Goal: Task Accomplishment & Management: Complete application form

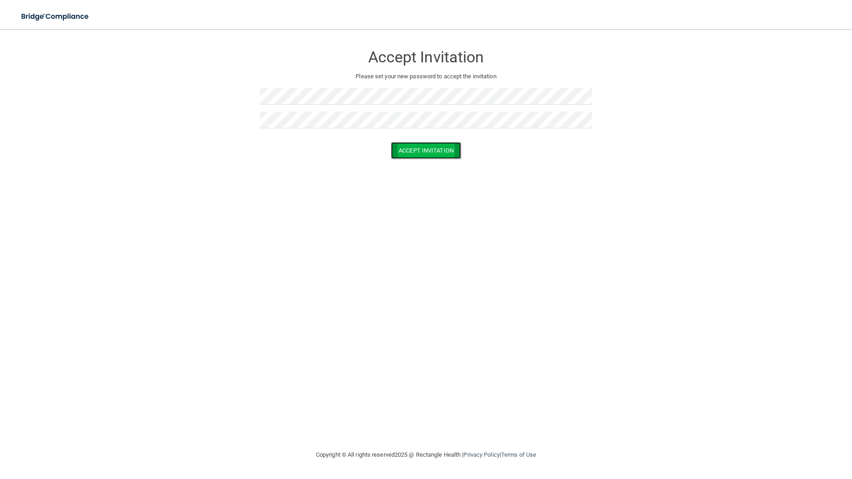
click at [411, 151] on button "Accept Invitation" at bounding box center [426, 150] width 70 height 17
click at [403, 162] on button "Accept Invitation" at bounding box center [426, 163] width 70 height 17
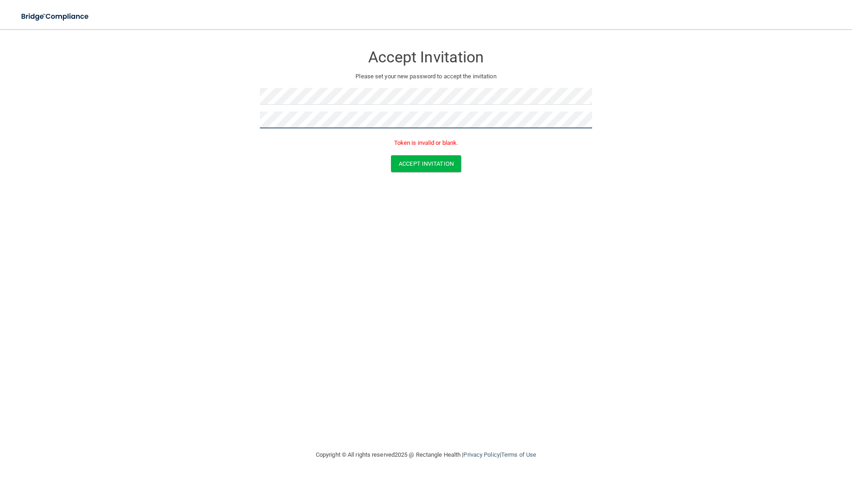
click at [391, 155] on button "Accept Invitation" at bounding box center [426, 163] width 70 height 17
click at [440, 163] on button "Accept Invitation" at bounding box center [426, 163] width 70 height 17
click at [391, 155] on button "Accept Invitation" at bounding box center [426, 163] width 70 height 17
click at [427, 167] on button "Accept Invitation" at bounding box center [426, 163] width 70 height 17
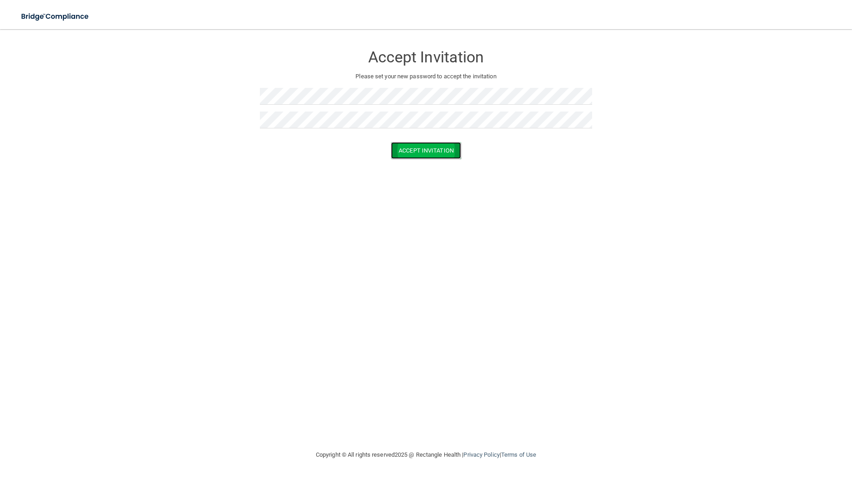
click at [443, 144] on button "Accept Invitation" at bounding box center [426, 150] width 70 height 17
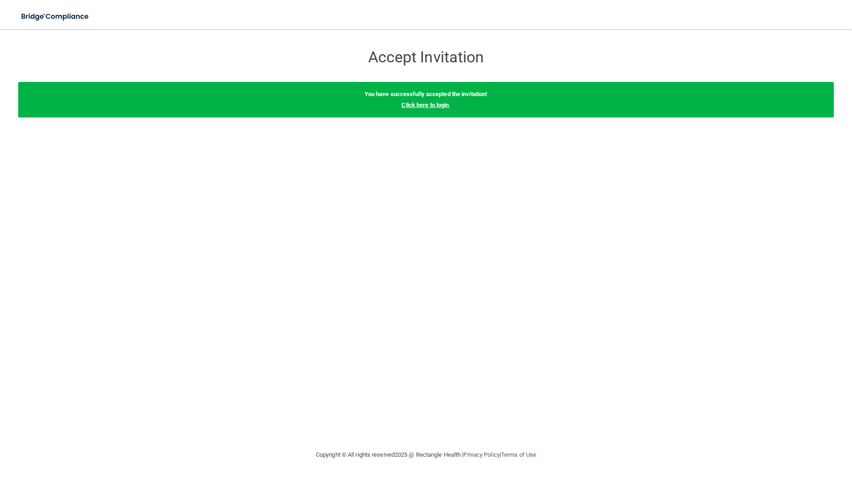
click at [444, 102] on link "Click here to login" at bounding box center [424, 105] width 47 height 7
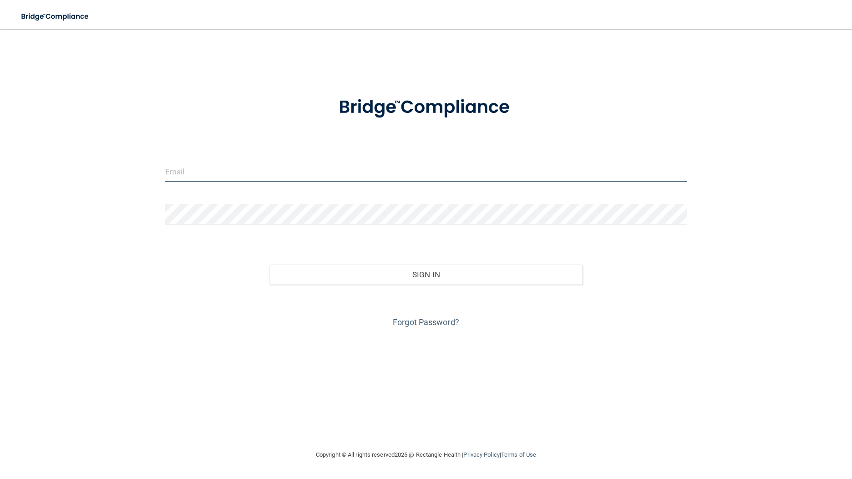
click at [326, 168] on input "email" at bounding box center [426, 171] width 522 height 20
type input "[PERSON_NAME][EMAIL_ADDRESS][DOMAIN_NAME]"
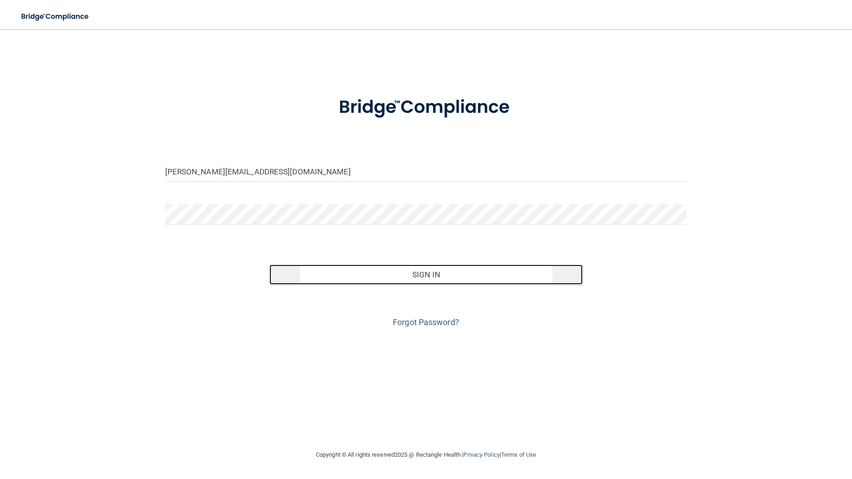
click at [358, 270] on button "Sign In" at bounding box center [425, 274] width 313 height 20
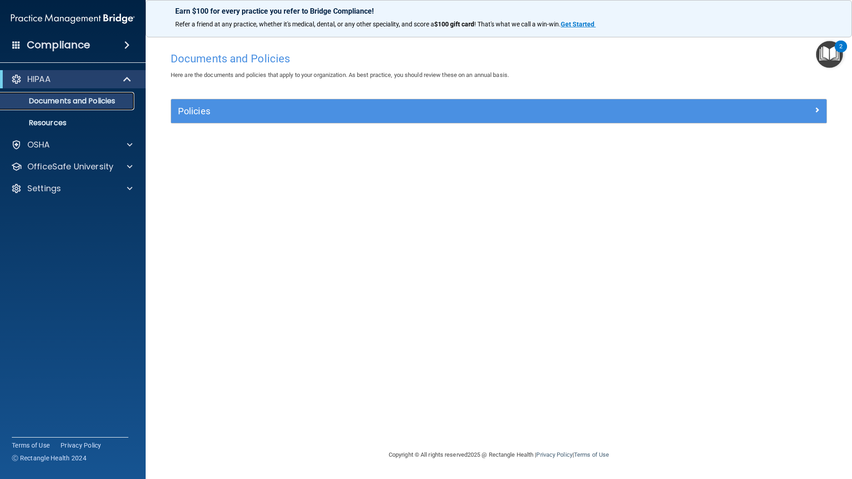
click at [64, 96] on p "Documents and Policies" at bounding box center [68, 100] width 124 height 9
click at [90, 117] on link "Resources" at bounding box center [62, 123] width 143 height 18
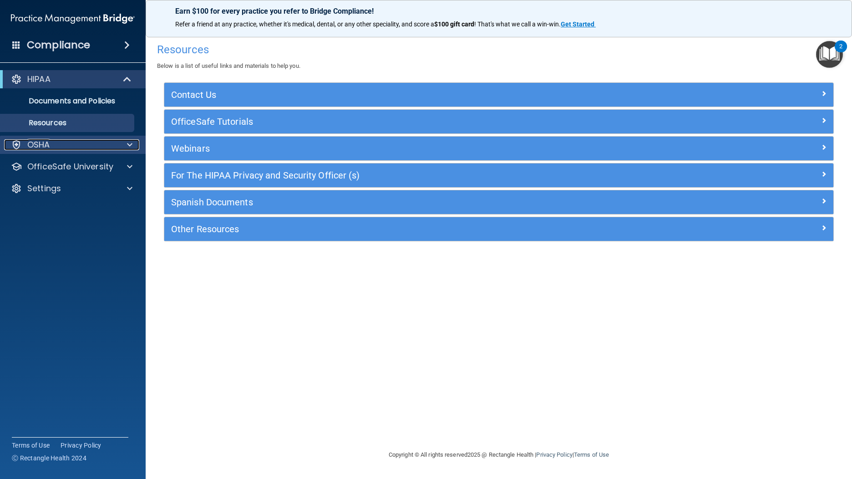
click at [64, 143] on div "OSHA" at bounding box center [60, 144] width 113 height 11
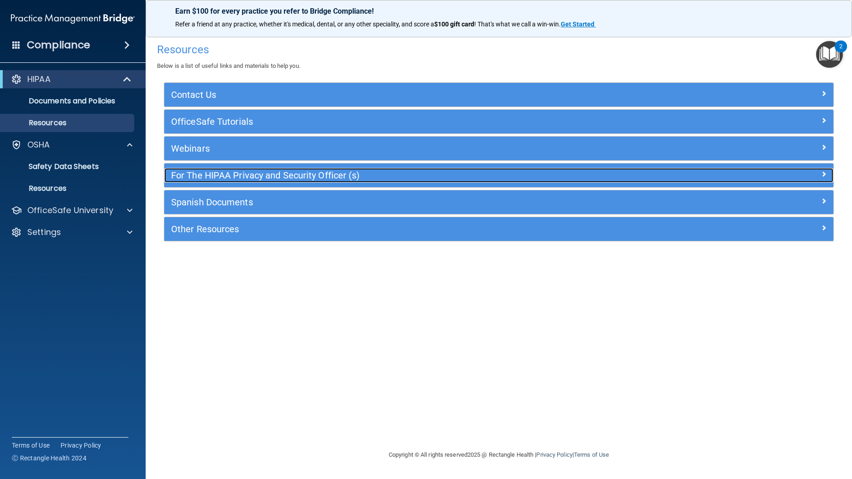
click at [227, 169] on div "For The HIPAA Privacy and Security Officer (s)" at bounding box center [415, 175] width 502 height 15
